Goal: Task Accomplishment & Management: Manage account settings

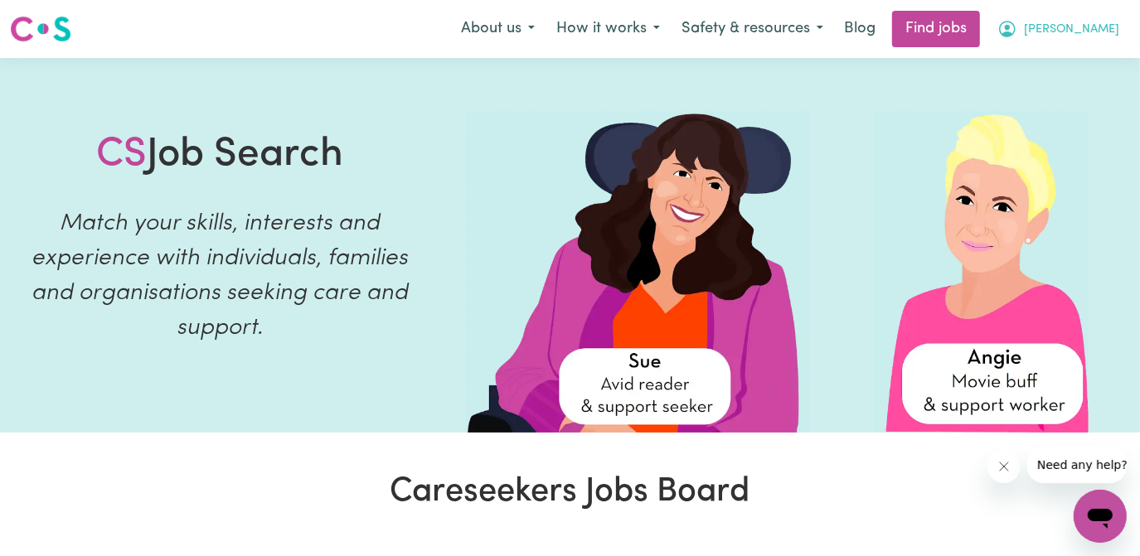
click at [1100, 33] on span "[PERSON_NAME]" at bounding box center [1071, 30] width 95 height 18
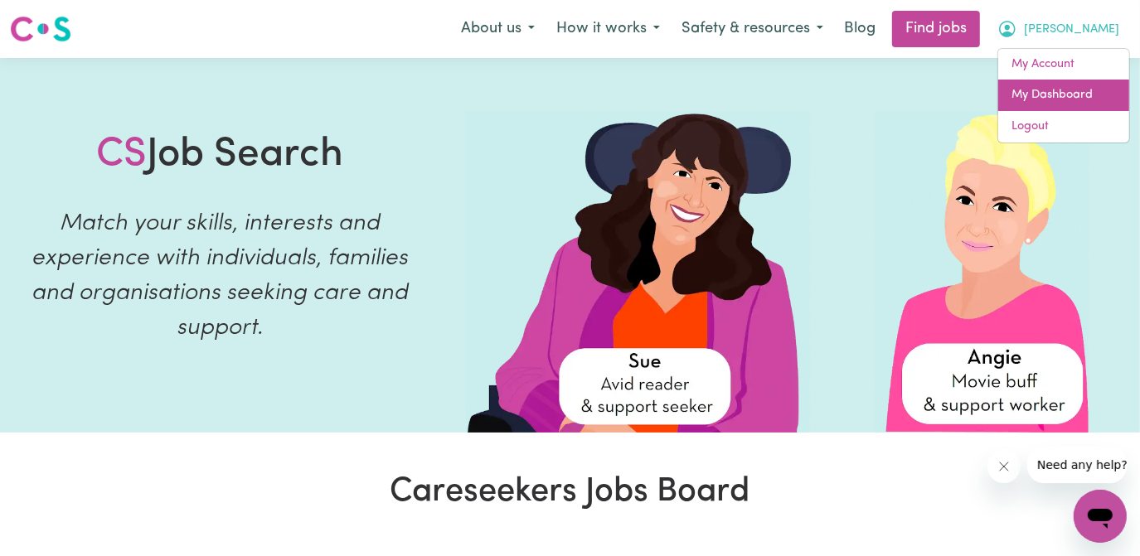
click at [1060, 90] on link "My Dashboard" at bounding box center [1063, 96] width 131 height 32
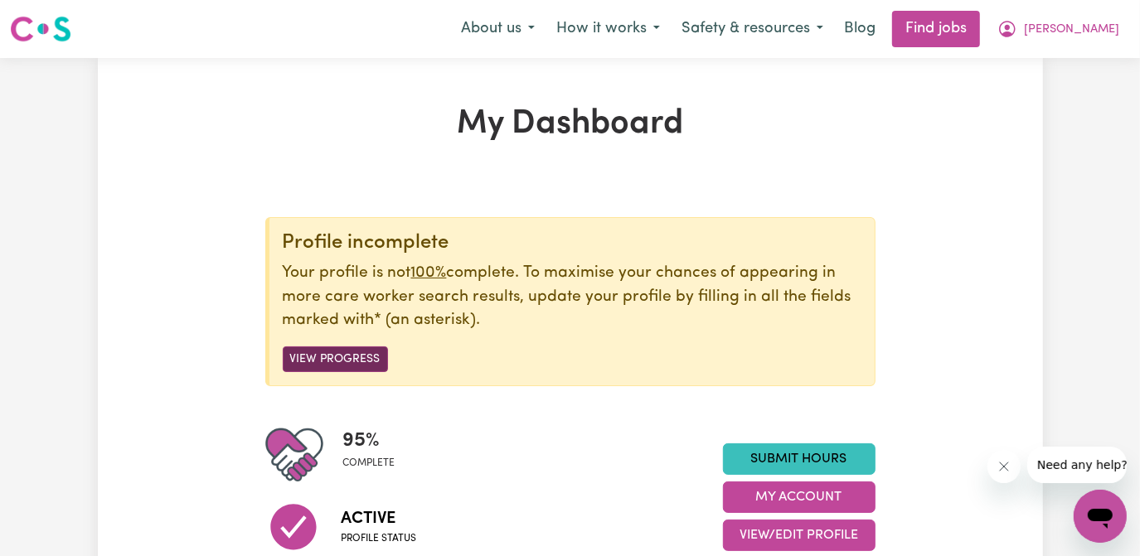
click at [348, 357] on button "View Progress" at bounding box center [335, 360] width 105 height 26
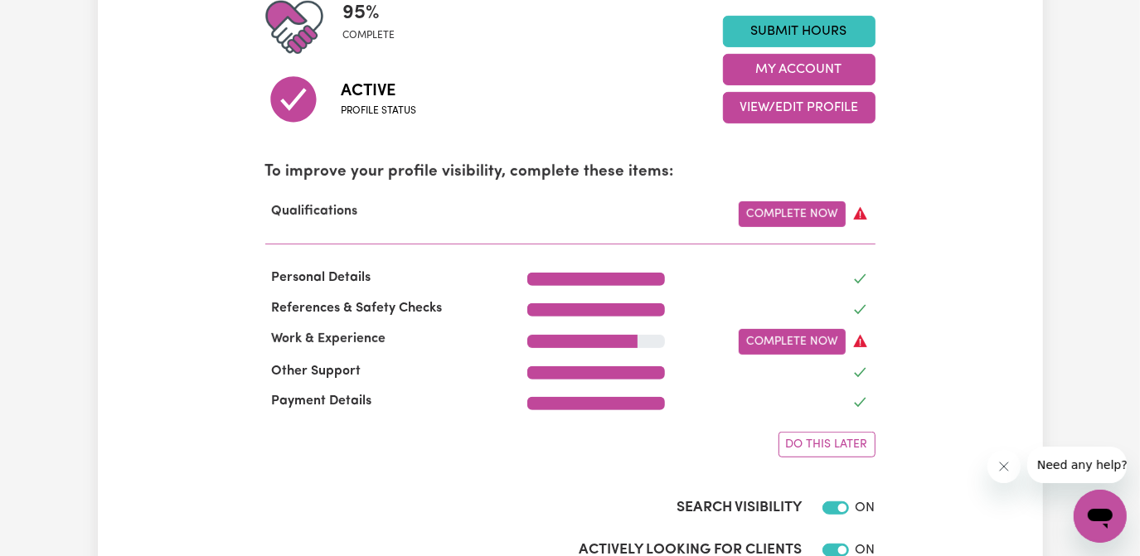
scroll to position [452, 0]
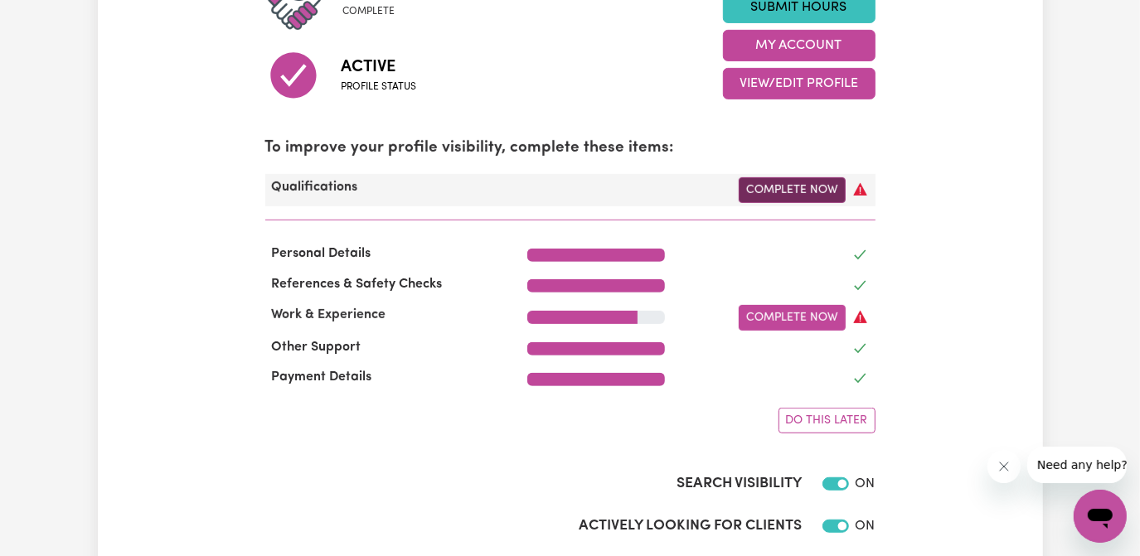
click at [807, 188] on link "Complete Now" at bounding box center [792, 190] width 107 height 26
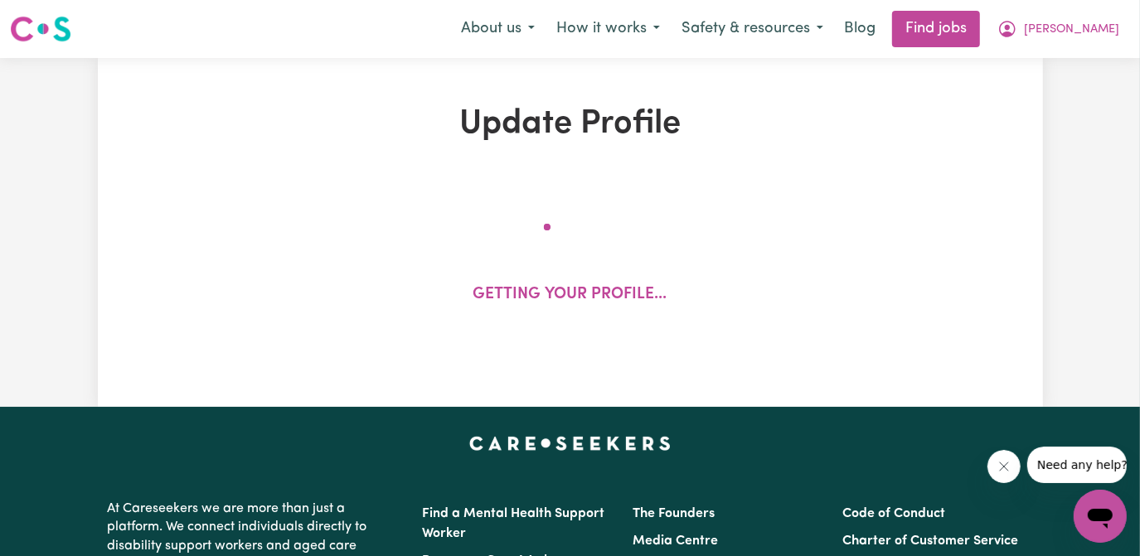
select select "2019"
select select "2024"
select select "Certificate III (Individual Support)"
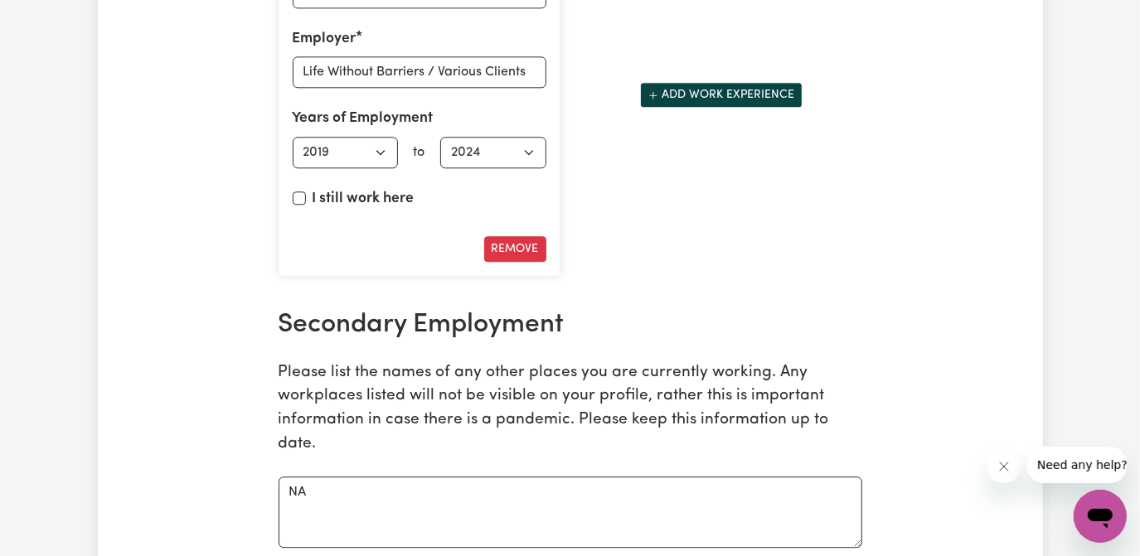
scroll to position [2562, 0]
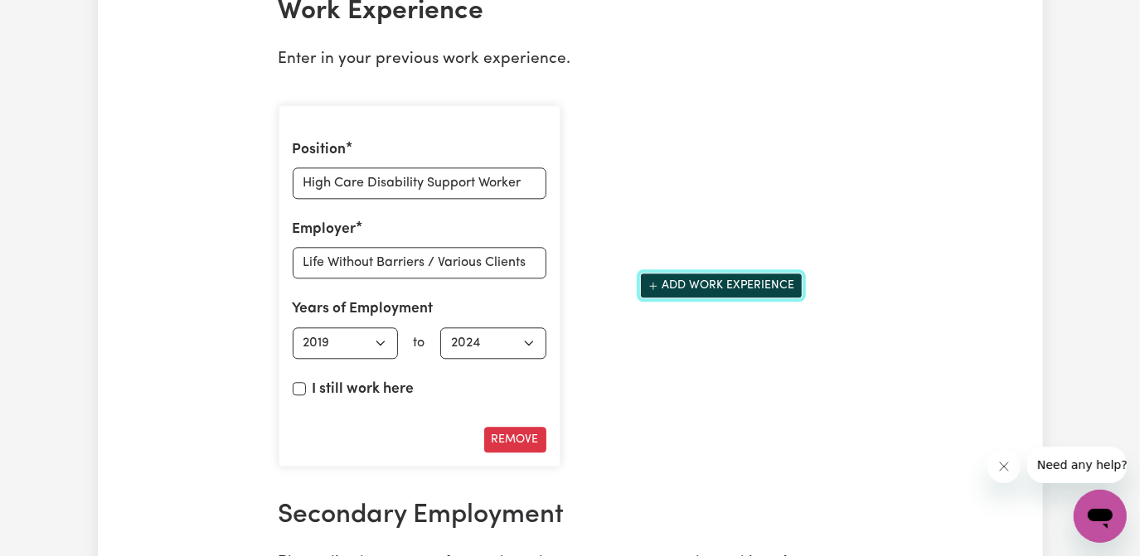
click at [767, 273] on button "Add work experience" at bounding box center [721, 286] width 163 height 26
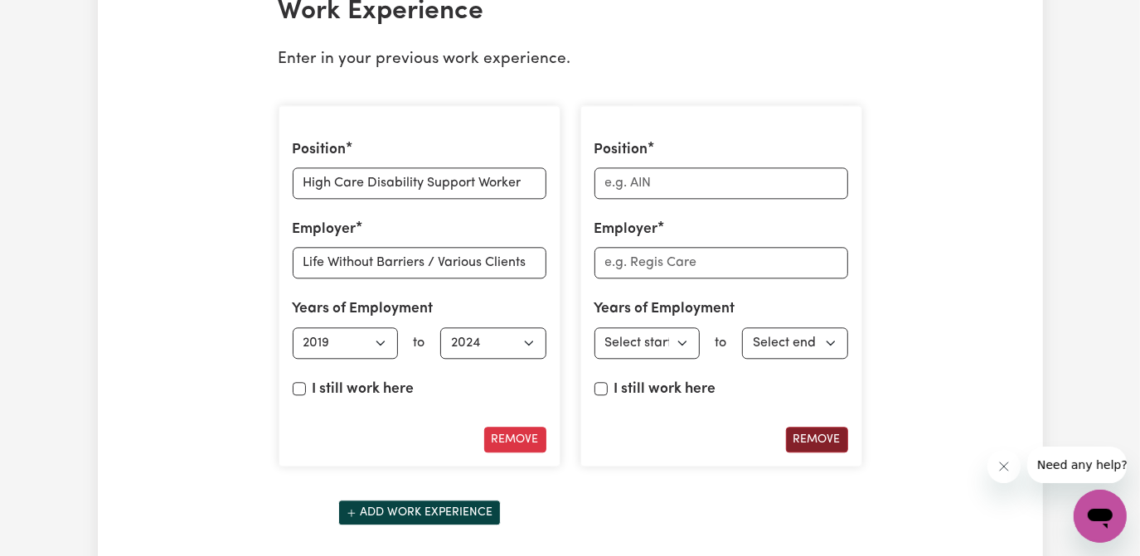
click at [821, 427] on button "Remove" at bounding box center [817, 440] width 62 height 26
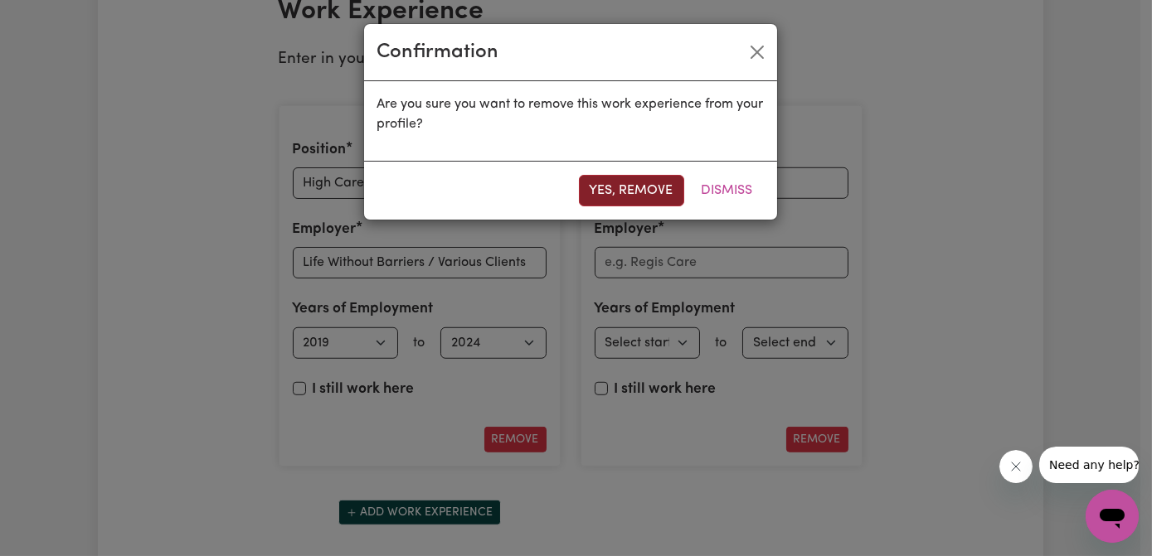
click at [640, 180] on button "Yes, remove" at bounding box center [631, 191] width 105 height 32
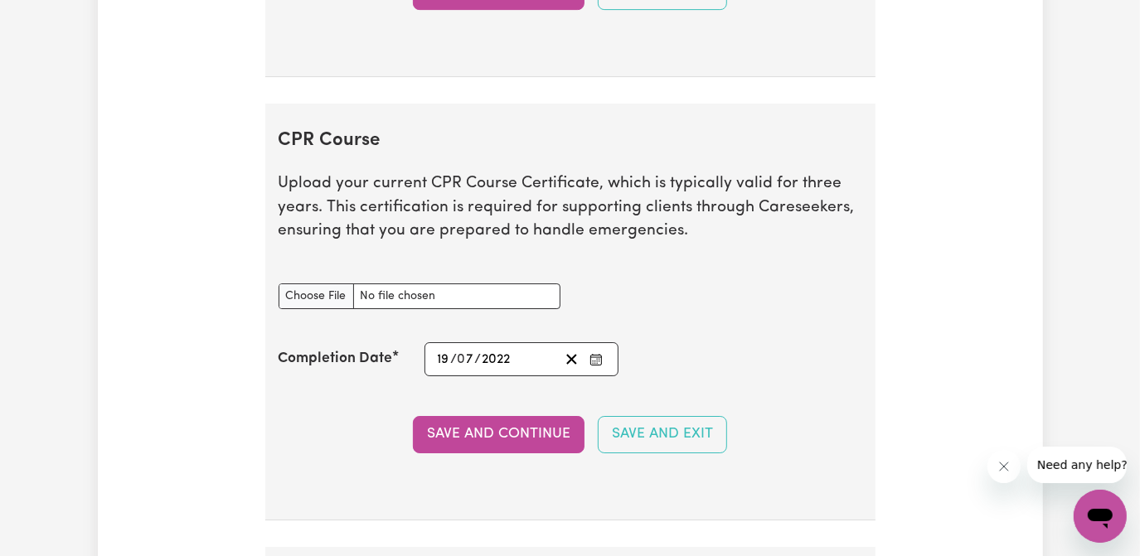
scroll to position [3845, 0]
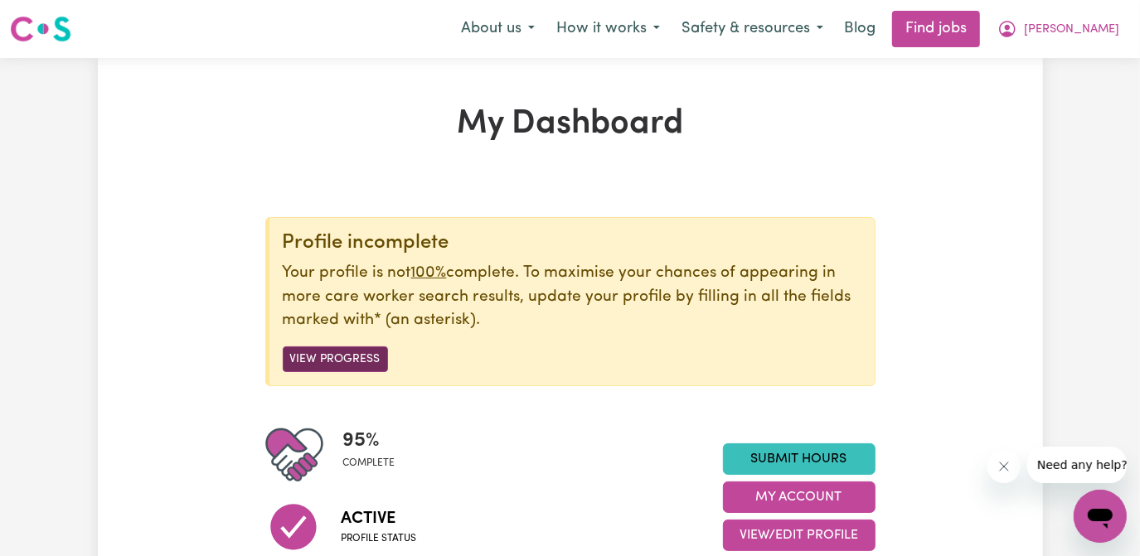
click at [342, 358] on button "View Progress" at bounding box center [335, 360] width 105 height 26
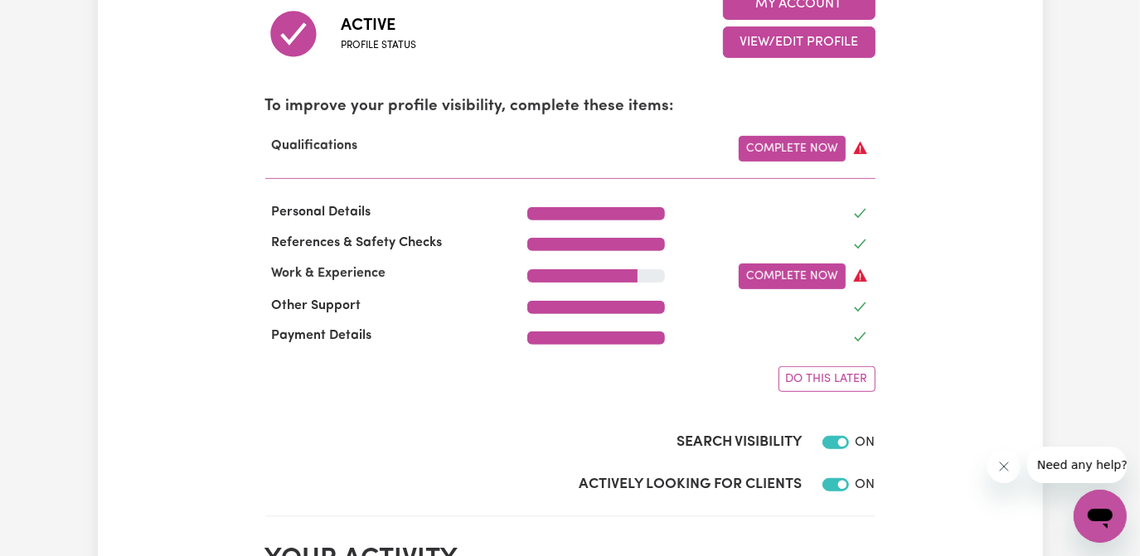
scroll to position [603, 0]
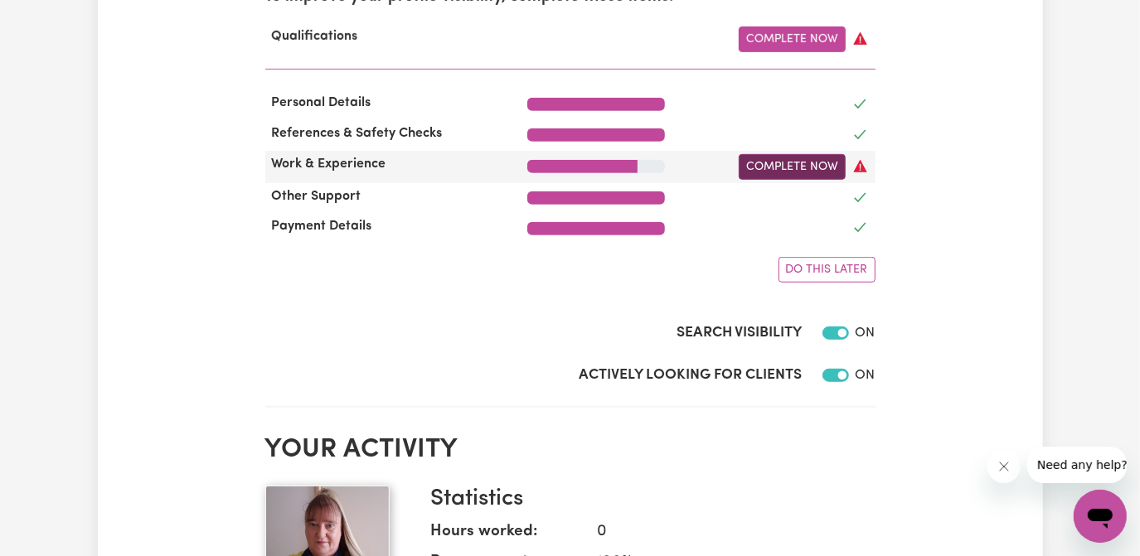
click at [798, 164] on link "Complete Now" at bounding box center [792, 167] width 107 height 26
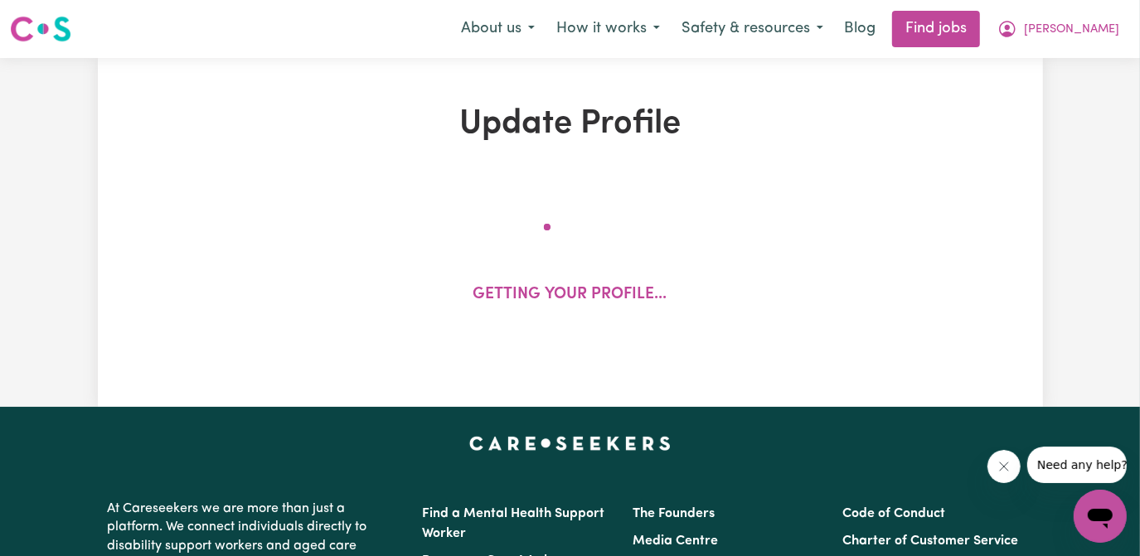
select select "2019"
select select "2024"
select select "Certificate III (Individual Support)"
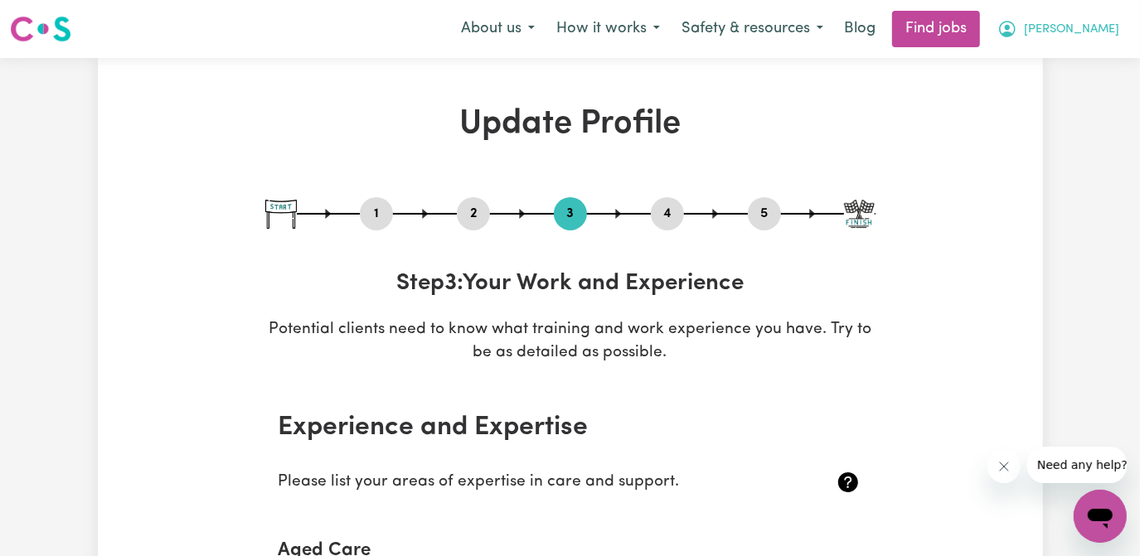
click at [1105, 28] on span "[PERSON_NAME]" at bounding box center [1071, 30] width 95 height 18
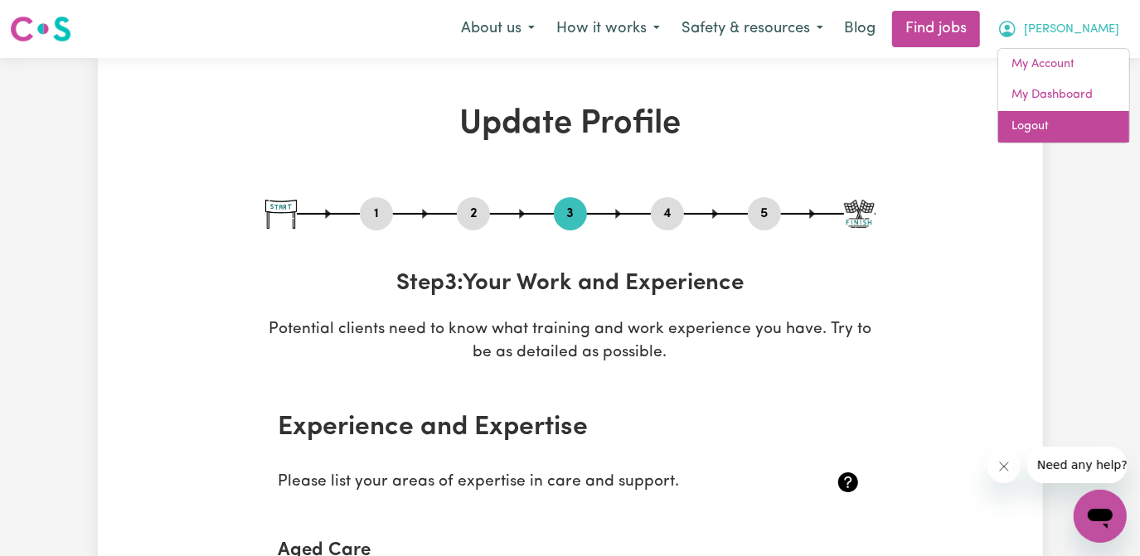
click at [1027, 128] on link "Logout" at bounding box center [1063, 127] width 131 height 32
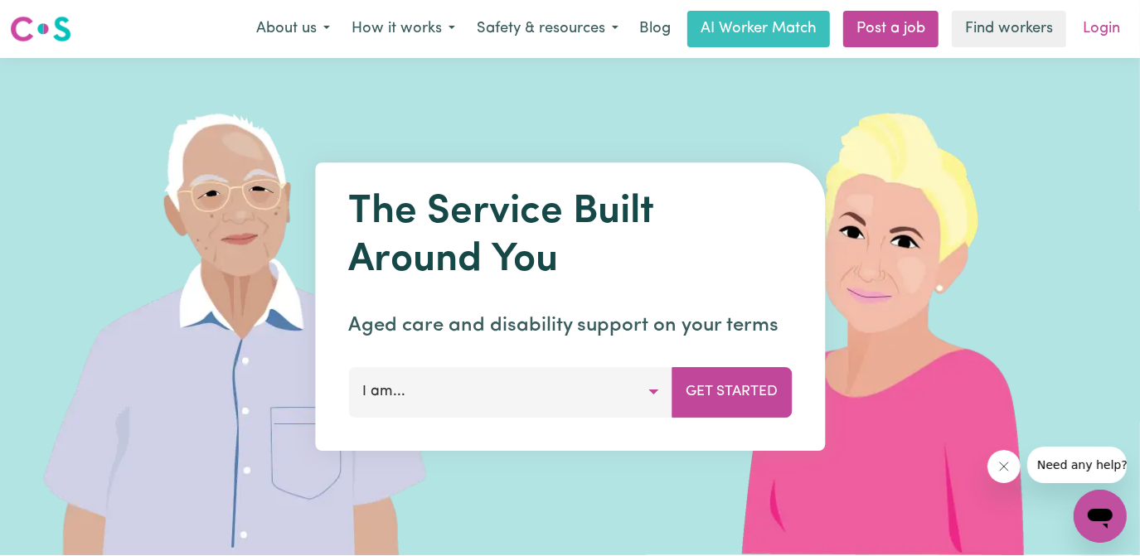
click at [1106, 30] on link "Login" at bounding box center [1101, 29] width 57 height 36
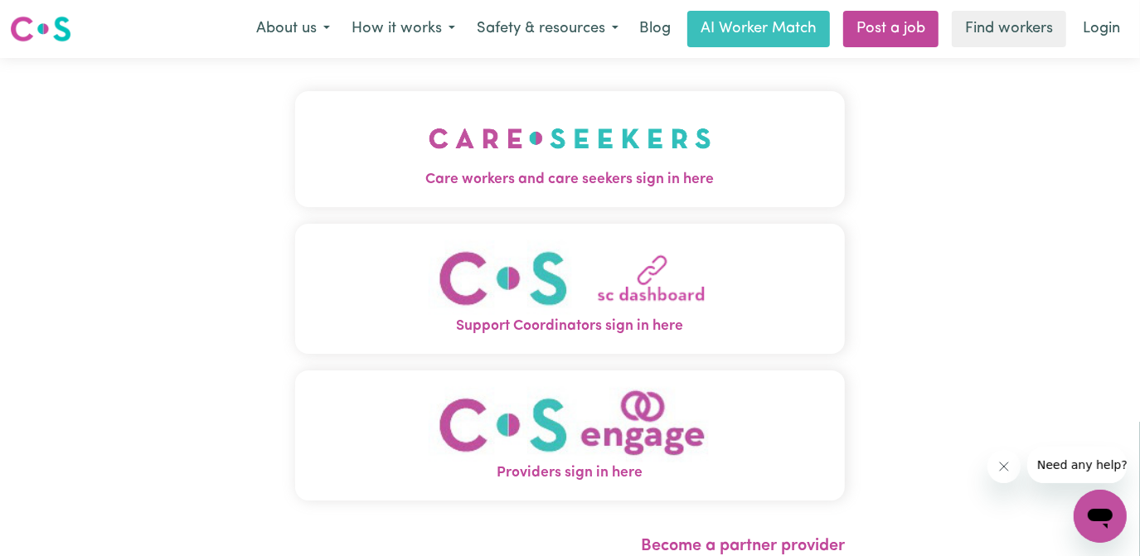
click at [633, 158] on img "Care workers and care seekers sign in here" at bounding box center [570, 138] width 283 height 61
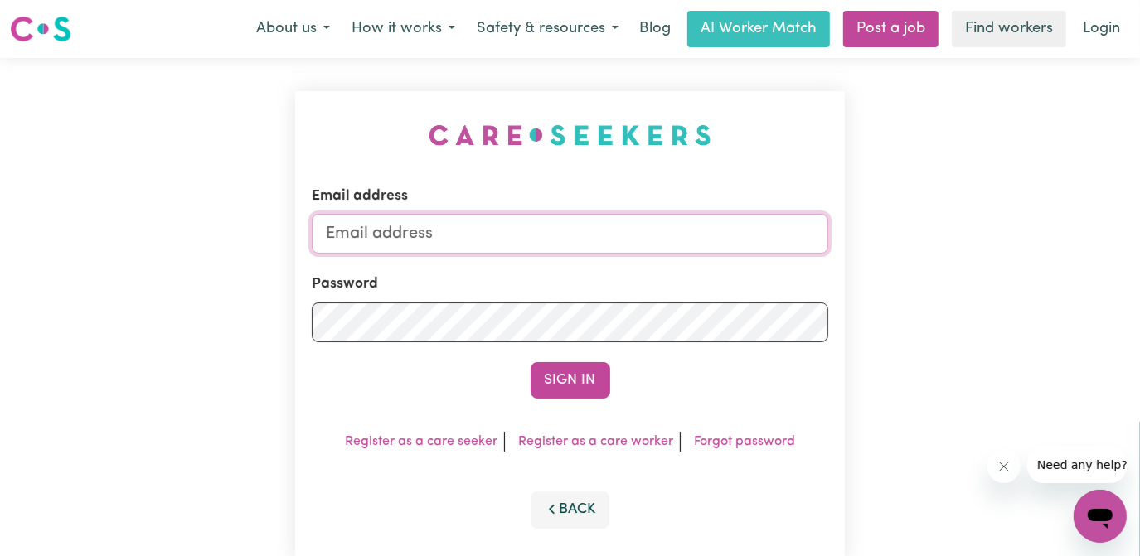
type input "[EMAIL_ADDRESS][DOMAIN_NAME]"
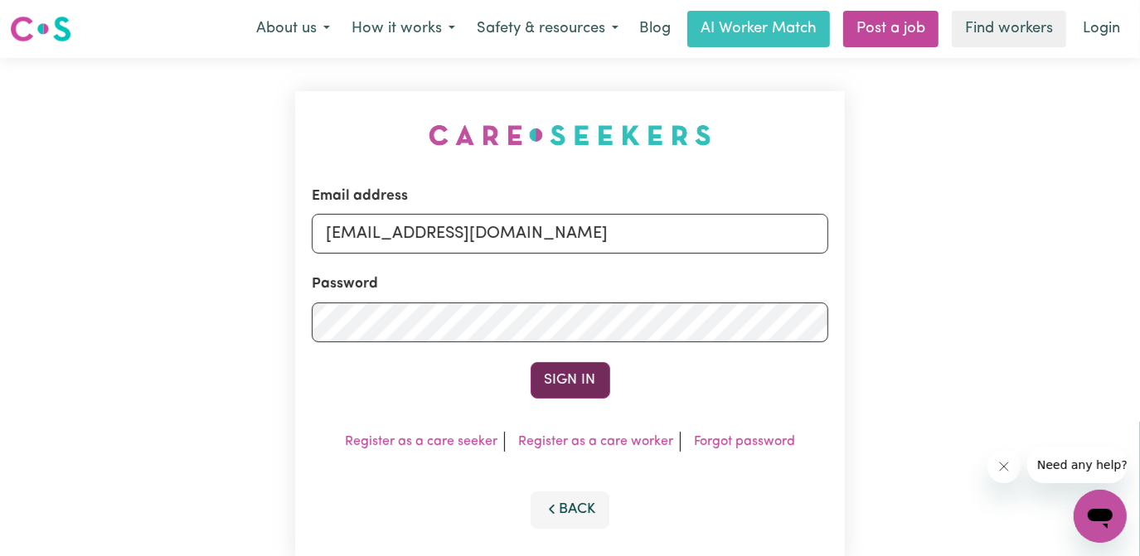
click at [575, 386] on button "Sign In" at bounding box center [571, 380] width 80 height 36
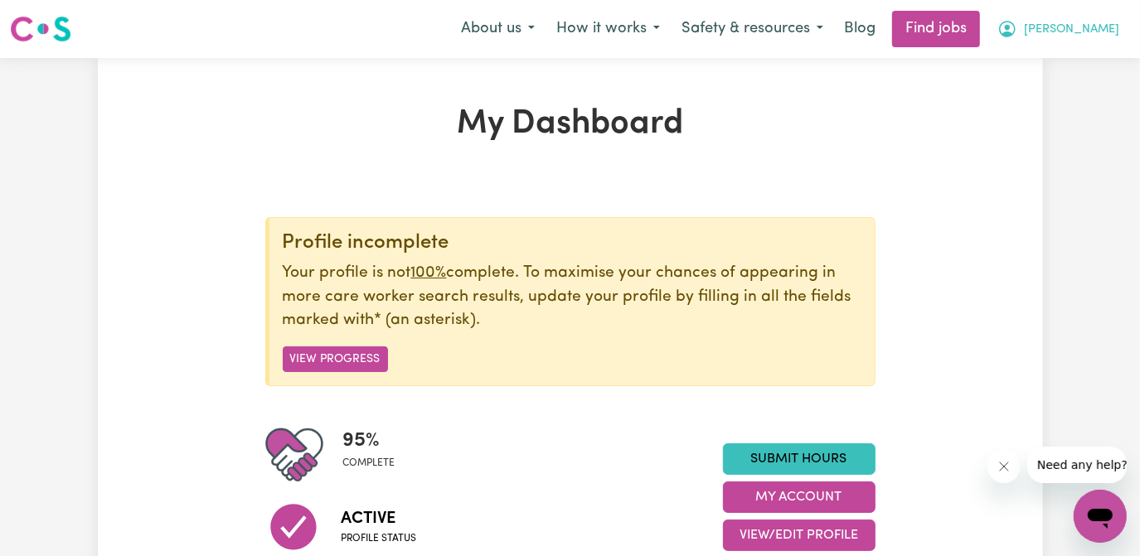
click at [1103, 29] on span "[PERSON_NAME]" at bounding box center [1071, 30] width 95 height 18
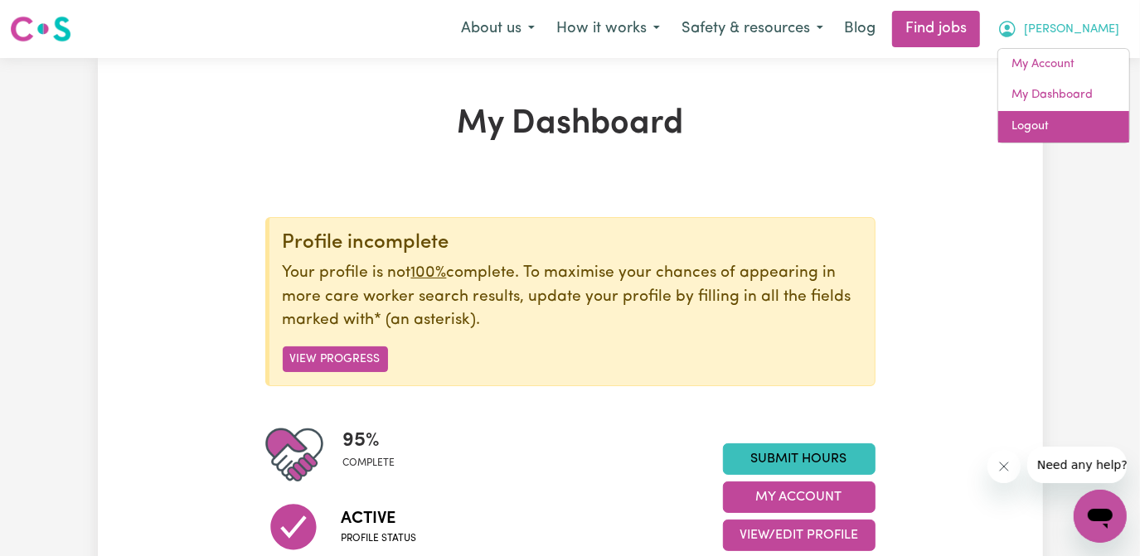
click at [1026, 125] on link "Logout" at bounding box center [1063, 127] width 131 height 32
